Goal: Find contact information: Find contact information

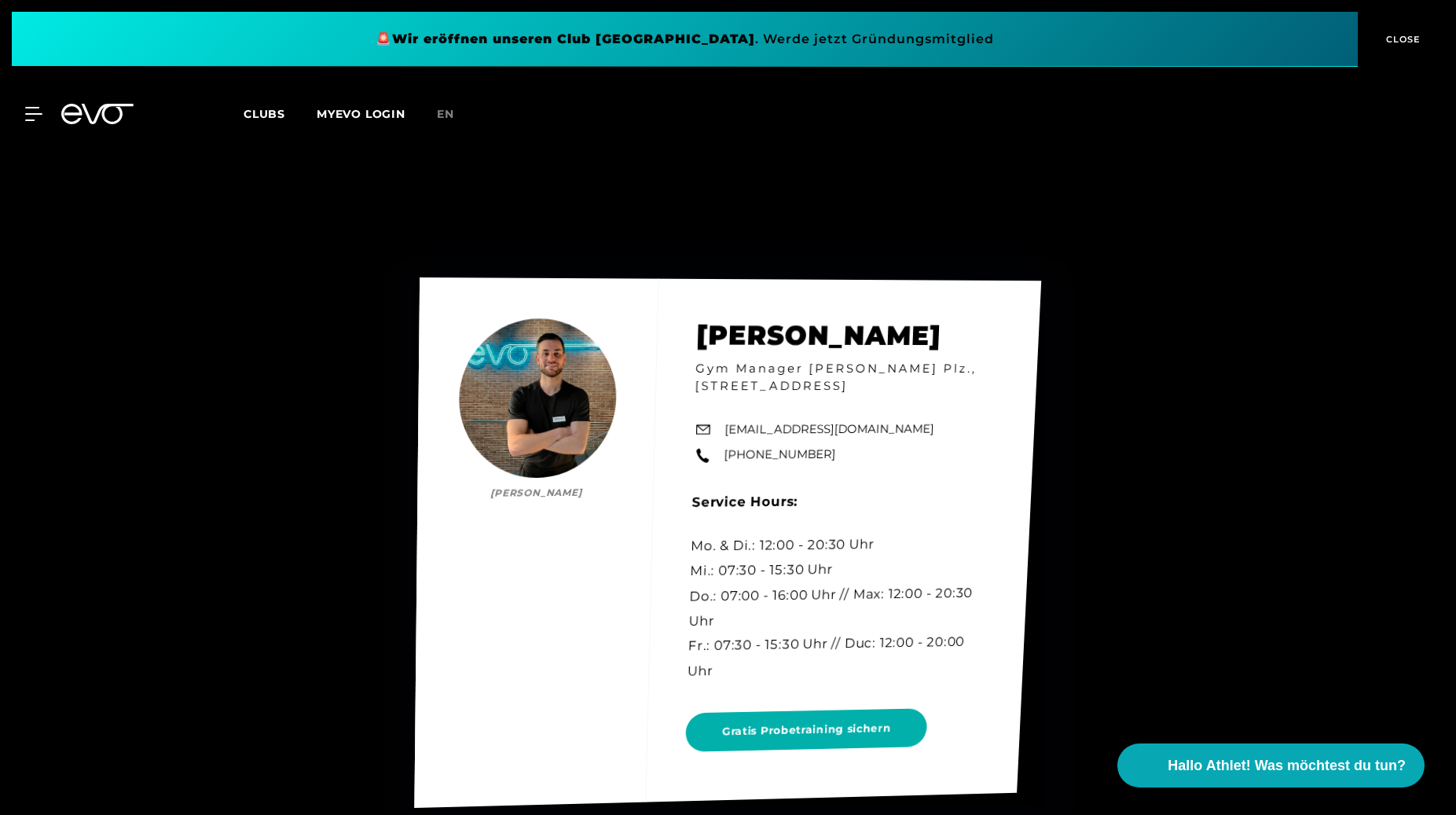
scroll to position [6492, 0]
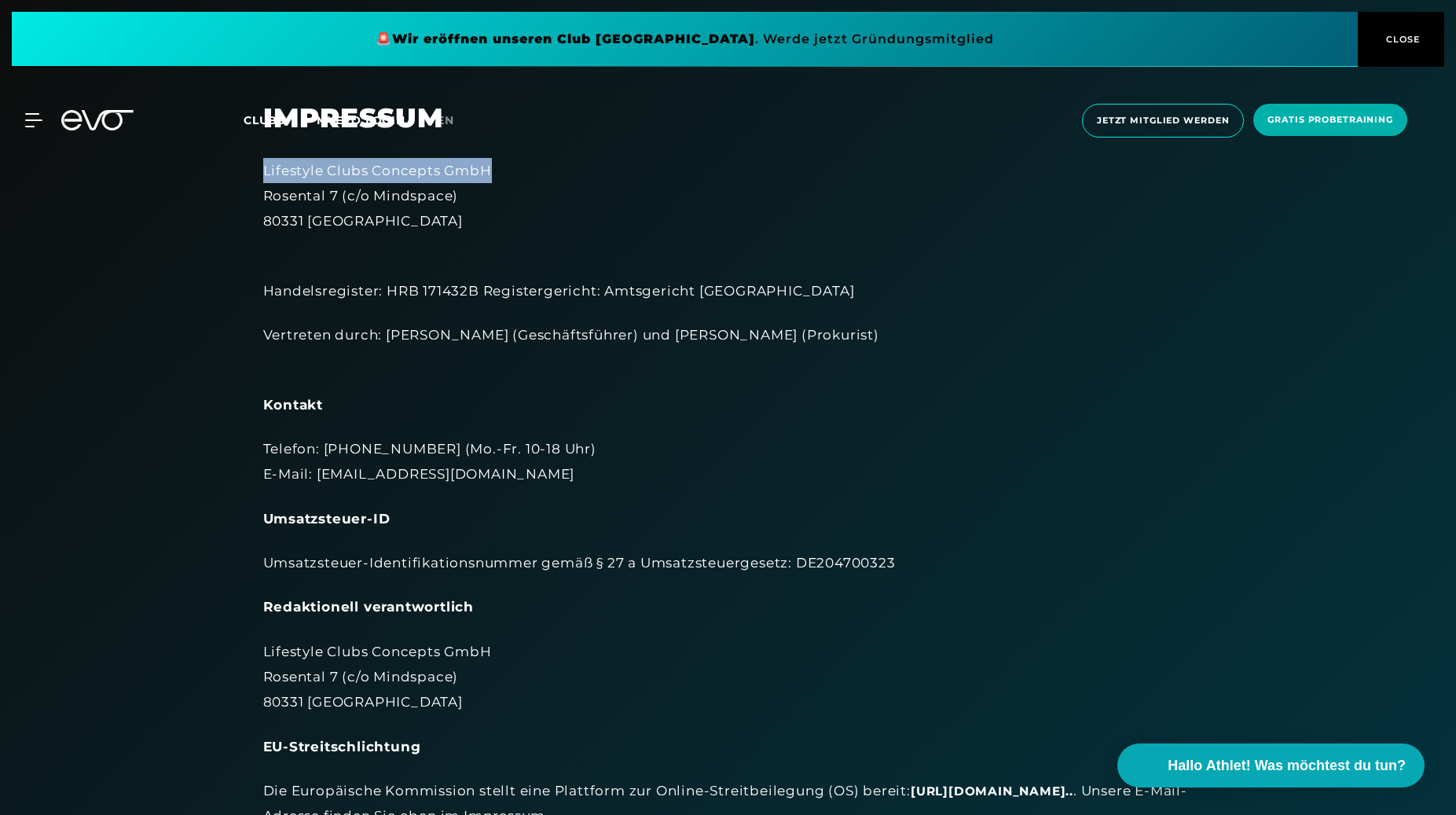
drag, startPoint x: 512, startPoint y: 166, endPoint x: 251, endPoint y: 174, distance: 261.1
click at [251, 174] on div "Impressum Lifestyle Clubs Concepts GmbH Rosental 7 (c/o Mindspace) 80331 Münche…" at bounding box center [728, 626] width 975 height 1049
copy div "Lifestyle Clubs Concepts GmbH"
click at [545, 205] on div "Lifestyle Clubs Concepts GmbH [STREET_ADDRESS]" at bounding box center [728, 196] width 931 height 76
drag, startPoint x: 506, startPoint y: 170, endPoint x: 255, endPoint y: 173, distance: 251.0
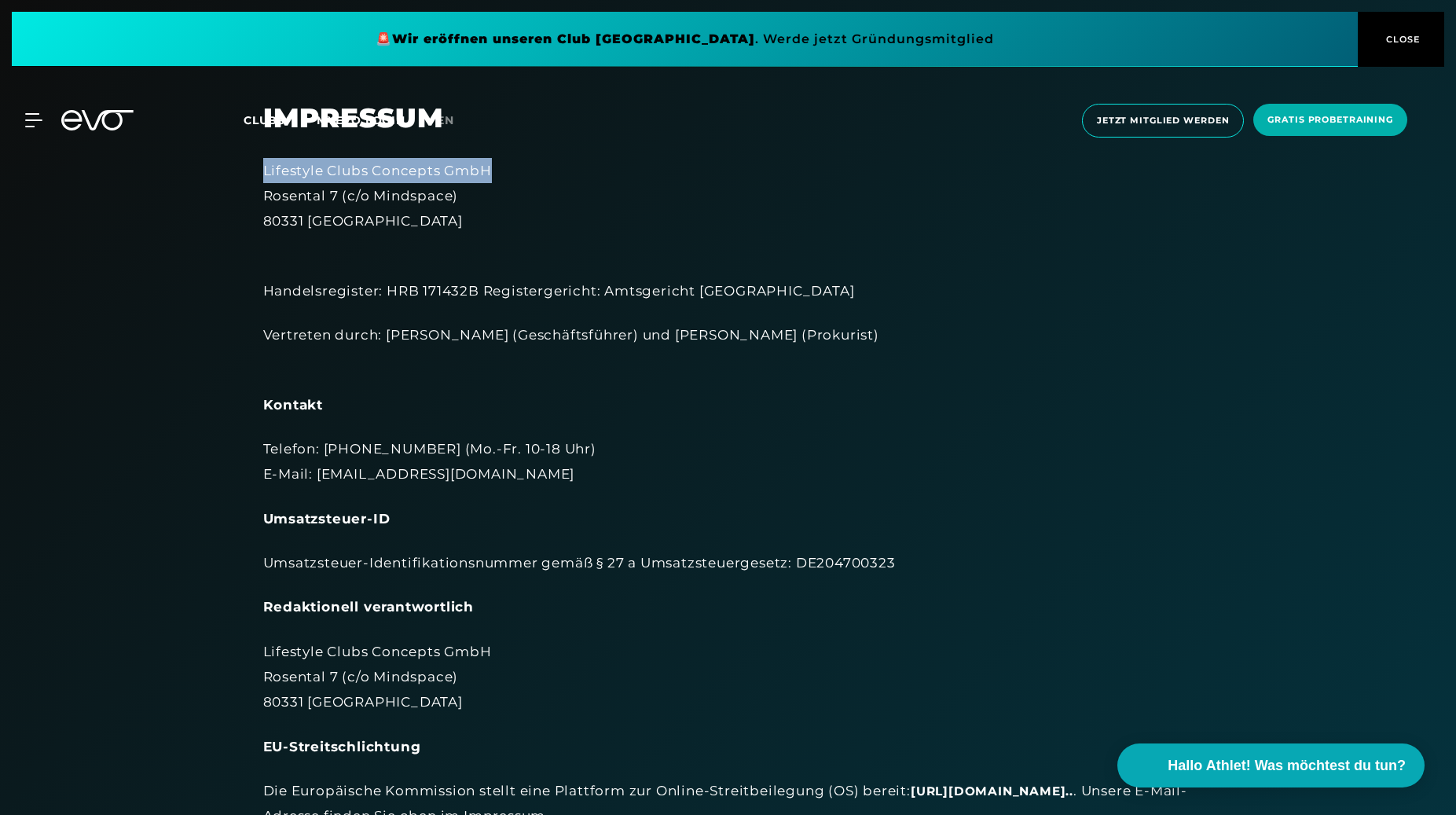
click at [255, 173] on div "Impressum Lifestyle Clubs Concepts GmbH Rosental 7 (c/o Mindspace) 80331 Münche…" at bounding box center [728, 626] width 975 height 1049
copy div "Lifestyle Clubs Concepts GmbH"
drag, startPoint x: 472, startPoint y: 199, endPoint x: 496, endPoint y: 190, distance: 25.6
click at [472, 199] on div "Lifestyle Clubs Concepts GmbH [STREET_ADDRESS]" at bounding box center [728, 196] width 931 height 76
drag, startPoint x: 503, startPoint y: 174, endPoint x: 262, endPoint y: 172, distance: 241.0
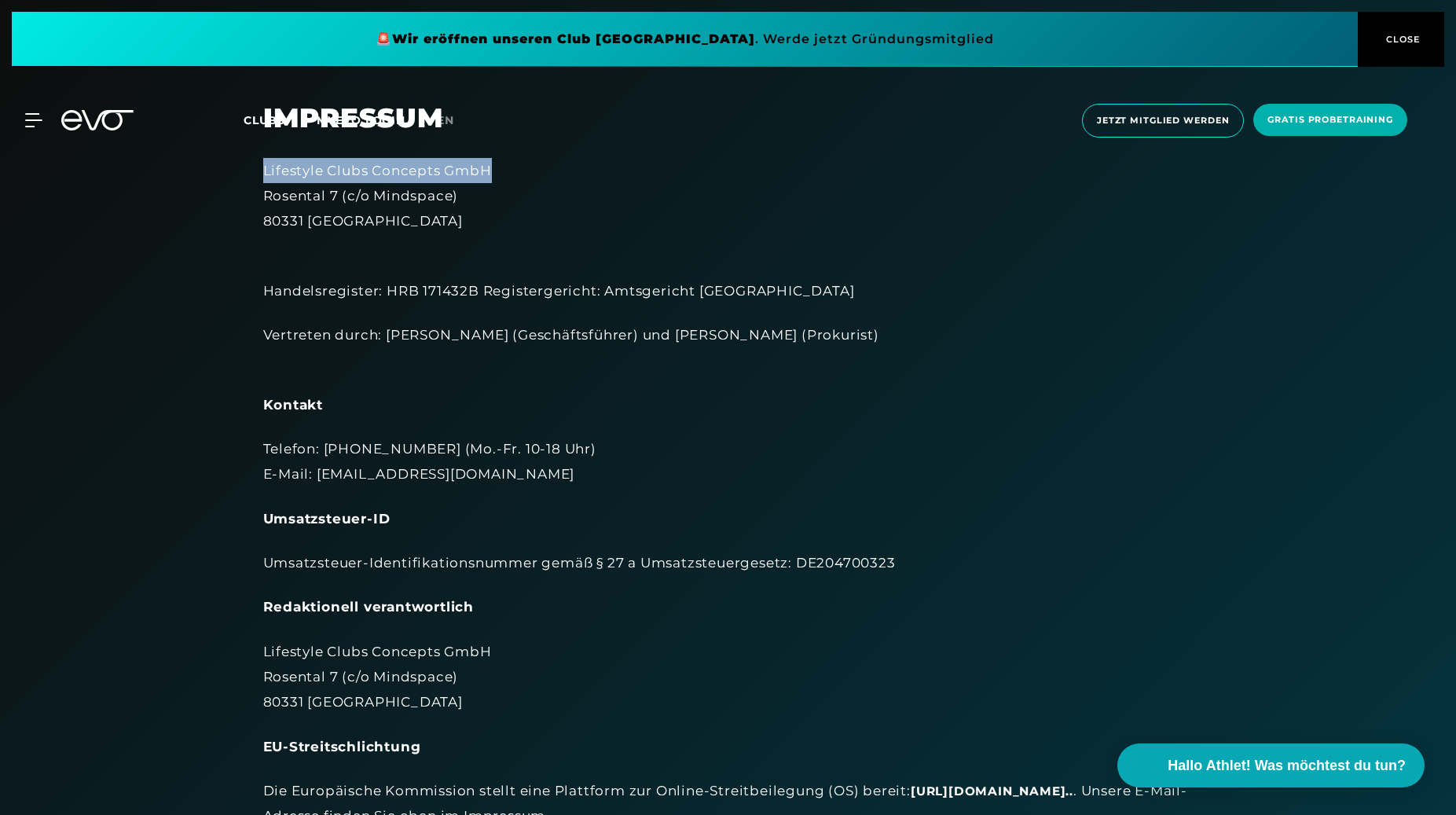
click at [263, 172] on div "Lifestyle Clubs Concepts GmbH [STREET_ADDRESS]" at bounding box center [728, 196] width 931 height 76
copy div "Lifestyle Clubs Concepts GmbH"
click at [319, 166] on div "Lifestyle Clubs Concepts GmbH [STREET_ADDRESS]" at bounding box center [728, 196] width 931 height 76
drag, startPoint x: 502, startPoint y: 168, endPoint x: 259, endPoint y: 168, distance: 243.0
click at [259, 168] on div "Impressum Lifestyle Clubs Concepts GmbH Rosental 7 (c/o Mindspace) 80331 Münche…" at bounding box center [728, 626] width 975 height 1049
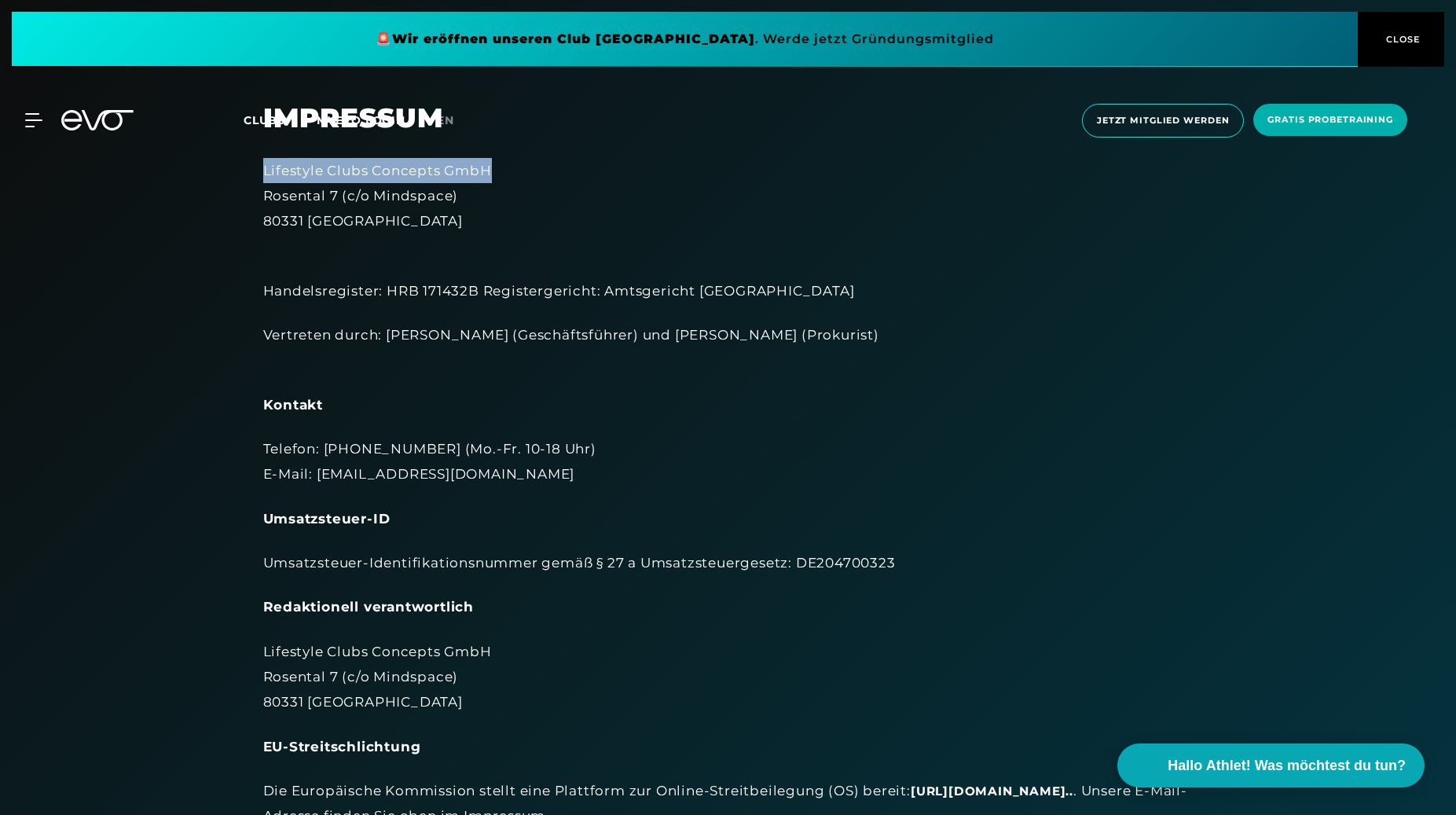
copy div "Lifestyle Clubs Concepts GmbH"
click at [210, 226] on section "Impressum Lifestyle Clubs Concepts GmbH Rosental 7 (c/o Mindspace) 80331 Münche…" at bounding box center [728, 603] width 1456 height 1206
